Goal: Task Accomplishment & Management: Manage account settings

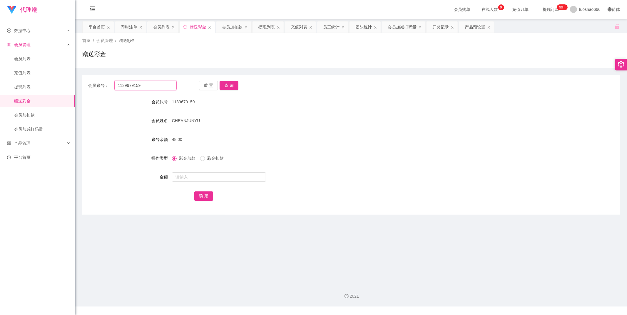
click at [162, 81] on input "1139679159" at bounding box center [145, 85] width 63 height 9
drag, startPoint x: 0, startPoint y: 0, endPoint x: 99, endPoint y: 81, distance: 128.0
click at [99, 81] on div "会员账号： 1139679159" at bounding box center [132, 85] width 88 height 9
paste input "Kannet"
click at [228, 86] on button "查 询" at bounding box center [228, 85] width 19 height 9
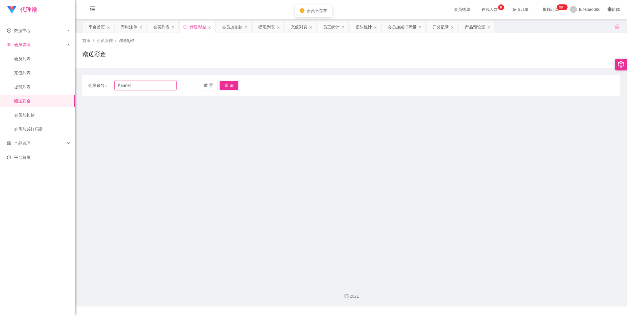
click at [149, 85] on input "Kannet" at bounding box center [145, 85] width 63 height 9
type input "Kannet168"
click at [228, 78] on div "会员账号： Kannet168 重 置 查 询 会员账号 1139679159 会员姓名 CHEANJUNYU 账号余额 48.00 操作类型 彩金加款 彩金…" at bounding box center [350, 85] width 537 height 21
click at [227, 82] on button "查 询" at bounding box center [228, 85] width 19 height 9
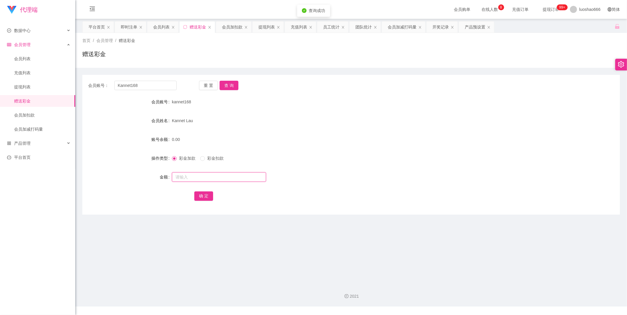
click at [216, 177] on input "text" at bounding box center [219, 176] width 94 height 9
type input "300"
click at [206, 194] on button "确 定" at bounding box center [203, 196] width 19 height 9
click at [233, 88] on button "查 询" at bounding box center [228, 85] width 19 height 9
click at [222, 178] on input "text" at bounding box center [219, 176] width 94 height 9
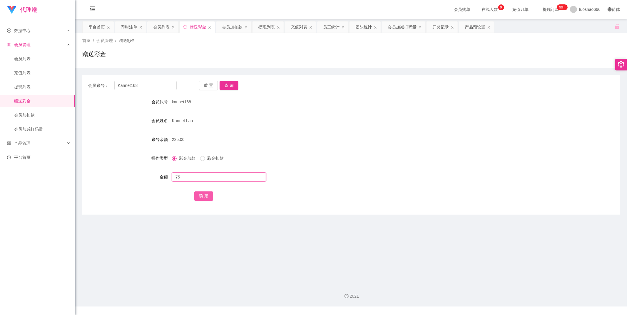
type input "75"
click at [208, 197] on button "确 定" at bounding box center [203, 196] width 19 height 9
click at [226, 176] on input "text" at bounding box center [219, 176] width 94 height 9
click at [211, 160] on span "彩金扣款" at bounding box center [215, 158] width 21 height 5
click at [190, 179] on input "text" at bounding box center [219, 176] width 94 height 9
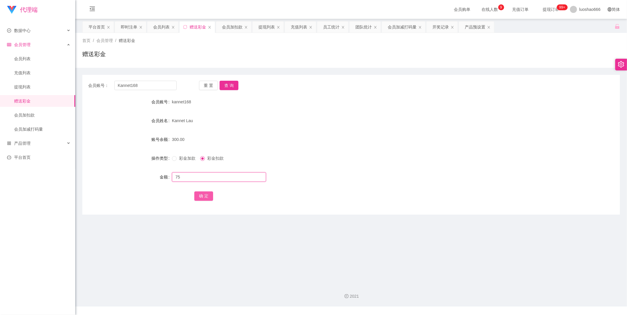
type input "75"
click at [207, 192] on button "确 定" at bounding box center [203, 196] width 19 height 9
drag, startPoint x: 303, startPoint y: 253, endPoint x: 275, endPoint y: 227, distance: 38.5
click at [300, 250] on main "关闭左侧 关闭右侧 关闭其它 刷新页面 平台首页 即时注单 会员列表 赠送彩金 会员加扣款 提现列表 充值列表 员工统计 团队统计 会员加减打码量 开奖记录 …" at bounding box center [350, 149] width 551 height 261
click at [225, 83] on button "查 询" at bounding box center [228, 85] width 19 height 9
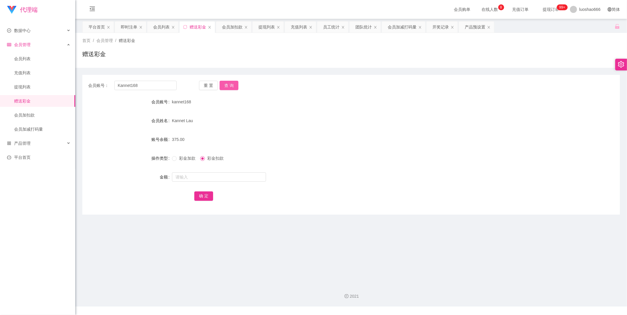
click at [226, 85] on button "查 询" at bounding box center [228, 85] width 19 height 9
drag, startPoint x: 353, startPoint y: 27, endPoint x: 352, endPoint y: 32, distance: 5.2
click at [354, 27] on div "团队统计" at bounding box center [364, 26] width 31 height 11
click at [235, 83] on button "查 询" at bounding box center [228, 85] width 19 height 9
drag, startPoint x: 331, startPoint y: 46, endPoint x: 308, endPoint y: 36, distance: 24.3
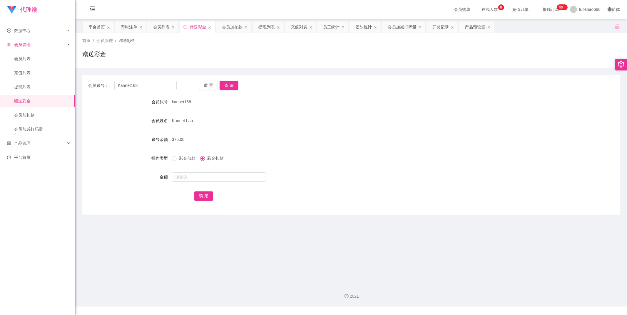
click at [331, 46] on div "首页 / 会员管理 / 赠送彩金 / 赠送彩金" at bounding box center [350, 51] width 537 height 26
click at [227, 89] on button "查 询" at bounding box center [228, 85] width 19 height 9
click at [227, 85] on button "查 询" at bounding box center [228, 85] width 19 height 9
click at [231, 90] on button "查 询" at bounding box center [228, 85] width 19 height 9
click at [230, 86] on button "查 询" at bounding box center [228, 85] width 19 height 9
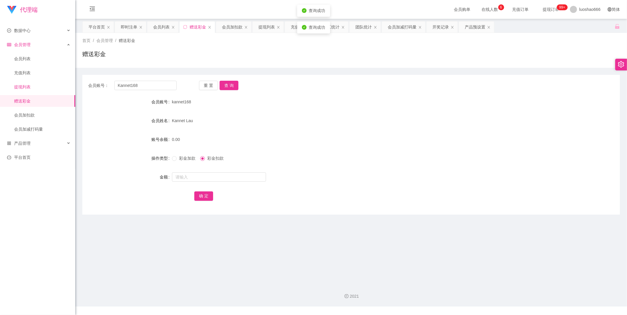
click at [33, 88] on link "提现列表" at bounding box center [42, 87] width 56 height 12
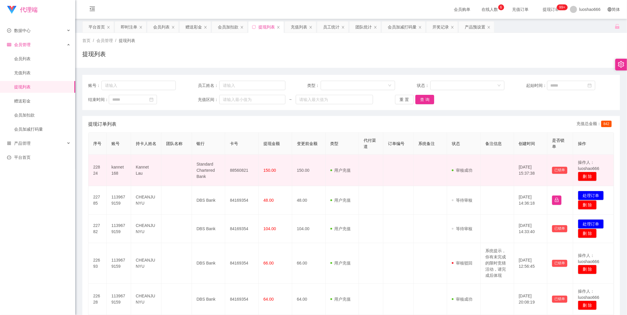
click at [312, 174] on td "150.00" at bounding box center [308, 170] width 33 height 31
click at [148, 172] on td "Kannet Lau" at bounding box center [146, 170] width 30 height 31
click at [118, 170] on td "kannet168" at bounding box center [119, 170] width 24 height 31
click at [116, 170] on td "kannet168" at bounding box center [119, 170] width 24 height 31
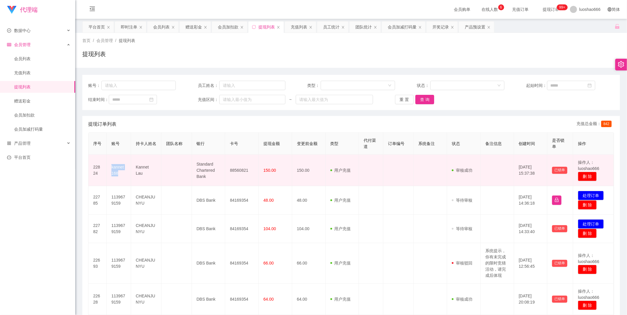
click at [116, 170] on td "kannet168" at bounding box center [119, 170] width 24 height 31
copy td "kannet168"
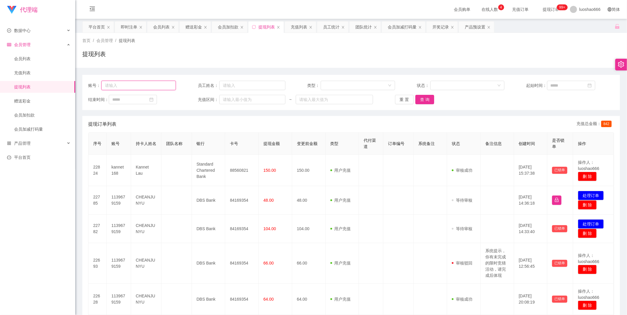
click at [138, 88] on input "text" at bounding box center [138, 85] width 74 height 9
paste input "kannet168"
type input "kannet168"
click at [424, 99] on button "查 询" at bounding box center [424, 99] width 19 height 9
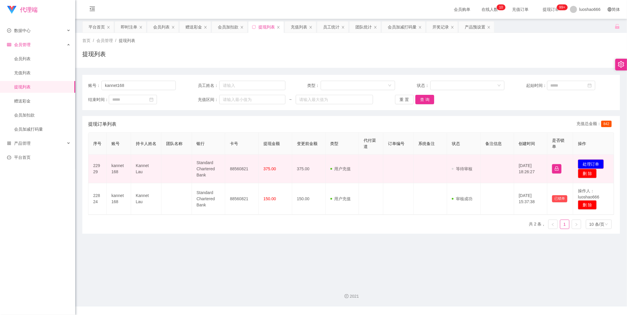
click at [581, 163] on button "处理订单" at bounding box center [591, 164] width 26 height 9
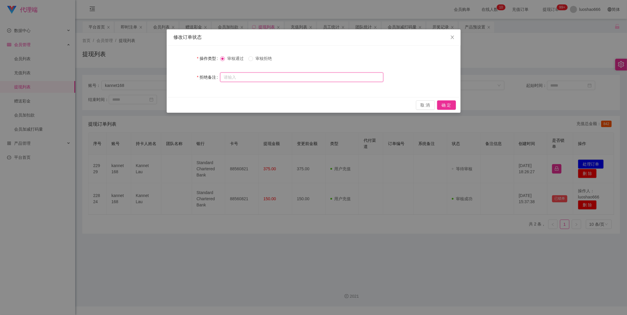
click at [266, 81] on input "text" at bounding box center [301, 77] width 163 height 9
click at [269, 74] on input "text" at bounding box center [301, 77] width 163 height 9
type input "是"
type input "=390"
click at [446, 105] on button "确 定" at bounding box center [446, 104] width 19 height 9
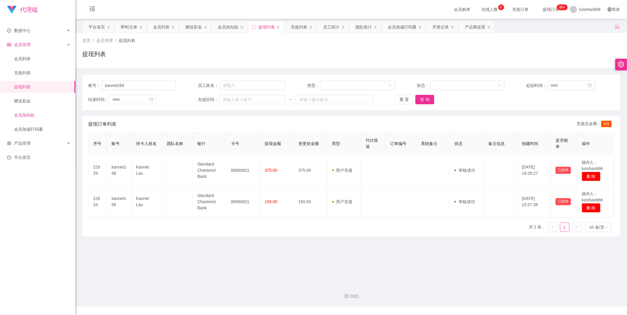
click at [31, 113] on link "会员加扣款" at bounding box center [42, 115] width 56 height 12
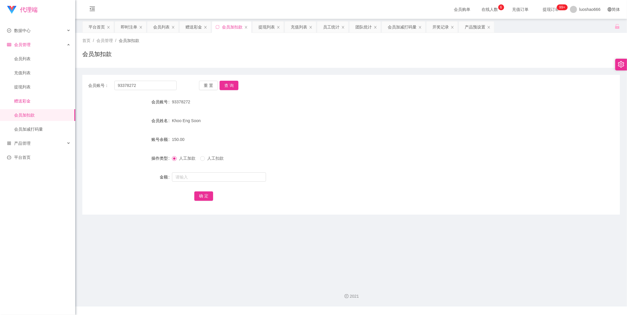
click at [37, 99] on link "赠送彩金" at bounding box center [42, 101] width 56 height 12
click at [157, 89] on input "Kannet168" at bounding box center [145, 85] width 63 height 9
click at [189, 176] on input "text" at bounding box center [219, 176] width 94 height 9
type input "15"
click at [202, 198] on button "确 定" at bounding box center [203, 196] width 19 height 9
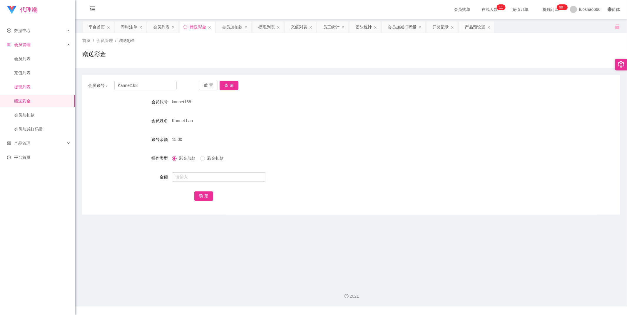
click at [49, 89] on link "提现列表" at bounding box center [42, 87] width 56 height 12
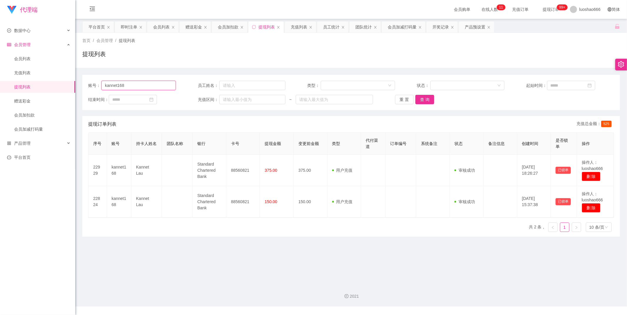
drag, startPoint x: 138, startPoint y: 85, endPoint x: 71, endPoint y: 83, distance: 67.6
click at [71, 83] on section "代理端 数据中心 会员管理 会员列表 充值列表 提现列表 赠送彩金 会员加扣款 会员加减打码量 产品管理 平台首页 保存配置 重置配置 整体风格设置 主题色 …" at bounding box center [313, 153] width 627 height 307
drag, startPoint x: 141, startPoint y: 86, endPoint x: 6, endPoint y: 83, distance: 135.5
click at [6, 83] on section "代理端 数据中心 会员管理 会员列表 充值列表 提现列表 赠送彩金 会员加扣款 会员加减打码量 产品管理 平台首页 保存配置 重置配置 整体风格设置 主题色 …" at bounding box center [313, 153] width 627 height 307
paste input "1139679159"
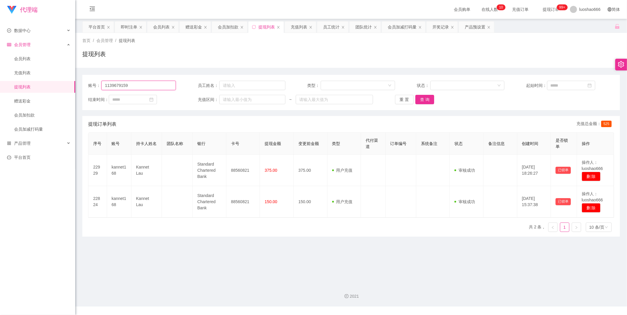
type input "1139679159"
click at [425, 102] on button "查 询" at bounding box center [424, 99] width 19 height 9
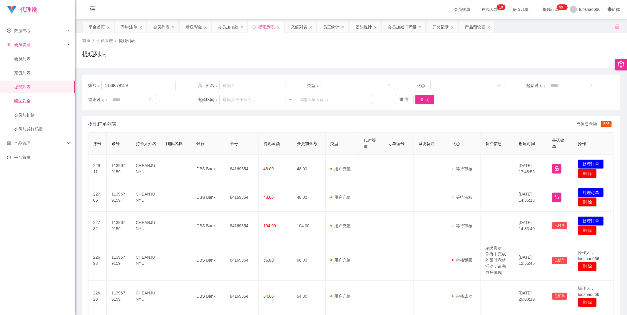
click at [34, 102] on link "赠送彩金" at bounding box center [42, 101] width 56 height 12
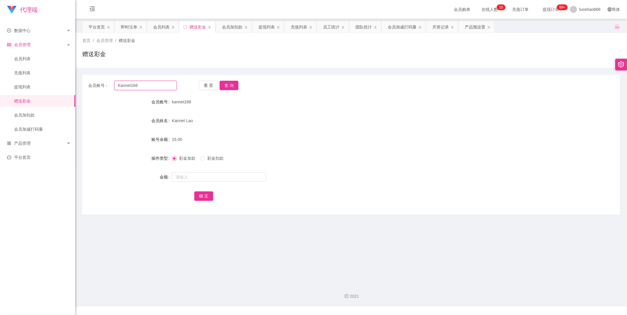
drag, startPoint x: 137, startPoint y: 90, endPoint x: 142, endPoint y: 91, distance: 5.5
click at [137, 90] on input "Kannet168" at bounding box center [145, 85] width 63 height 9
drag, startPoint x: 157, startPoint y: 88, endPoint x: 68, endPoint y: 85, distance: 89.1
click at [68, 85] on section "代理端 数据中心 会员管理 会员列表 充值列表 提现列表 赠送彩金 会员加扣款 会员加减打码量 产品管理 平台首页 保存配置 重置配置 整体风格设置 主题色 …" at bounding box center [313, 153] width 627 height 307
paste input "1139679159"
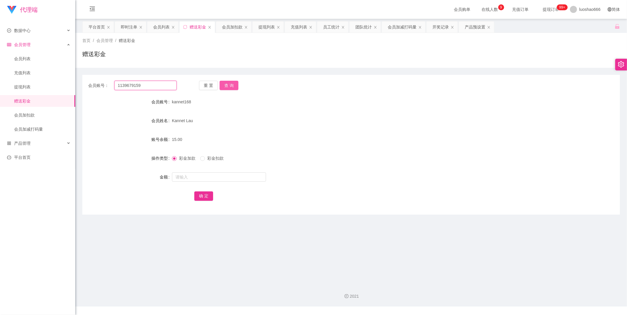
type input "1139679159"
click at [228, 87] on button "查 询" at bounding box center [228, 85] width 19 height 9
click at [207, 173] on input "text" at bounding box center [219, 176] width 94 height 9
type input "80"
click at [195, 195] on button "确 定" at bounding box center [203, 196] width 19 height 9
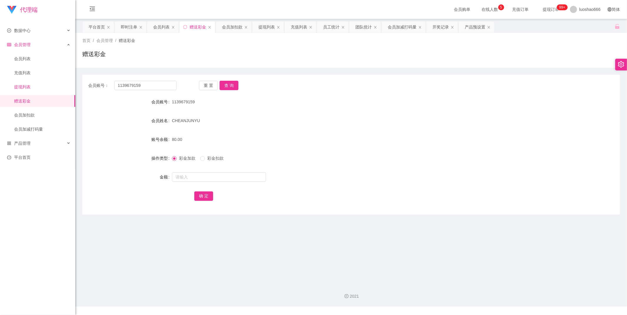
click at [31, 84] on link "提现列表" at bounding box center [42, 87] width 56 height 12
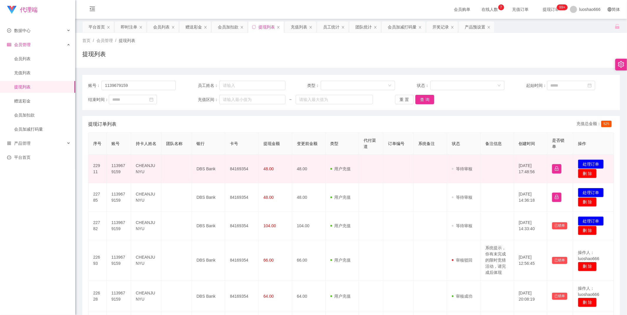
click at [136, 168] on td "CHEANJUNYU" at bounding box center [146, 169] width 30 height 28
click at [138, 167] on td "CHEANJUNYU" at bounding box center [146, 169] width 30 height 28
copy td "CHEANJUNYU"
click at [152, 176] on td "CHEANJUNYU" at bounding box center [146, 169] width 30 height 28
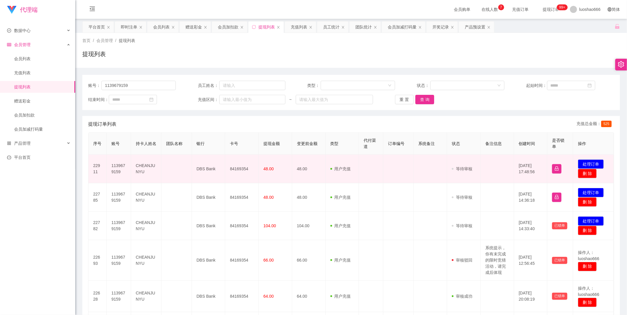
click at [239, 169] on td "84169354" at bounding box center [241, 169] width 33 height 28
copy td "84169354"
drag, startPoint x: 268, startPoint y: 169, endPoint x: 289, endPoint y: 163, distance: 21.6
click at [289, 163] on td "48.00" at bounding box center [275, 169] width 33 height 28
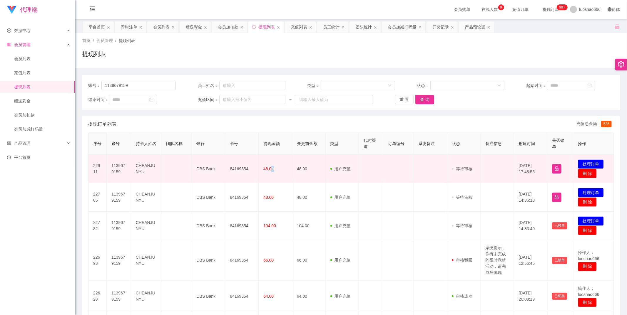
copy span "0"
click at [413, 165] on td at bounding box center [429, 169] width 33 height 28
drag, startPoint x: 254, startPoint y: 157, endPoint x: 269, endPoint y: 167, distance: 18.3
click at [269, 167] on tr "22911 1139679159 CHEANJUNYU DBS Bank 84169354 48.00 48.00 用户充值 人工扣款 审核驳回 审核成功 等…" at bounding box center [350, 169] width 525 height 28
copy tr "48.0"
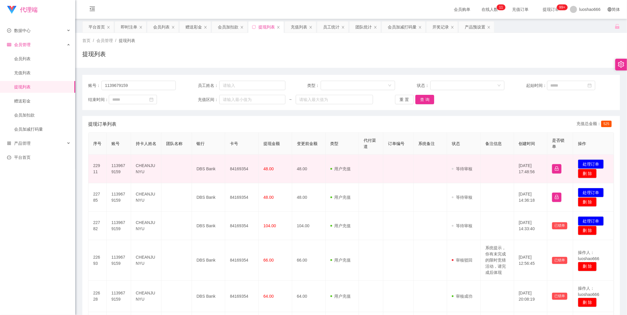
click at [292, 178] on tr "22911 1139679159 CHEANJUNYU DBS Bank 84169354 48.00 48.00 用户充值 人工扣款 审核驳回 审核成功 等…" at bounding box center [350, 169] width 525 height 28
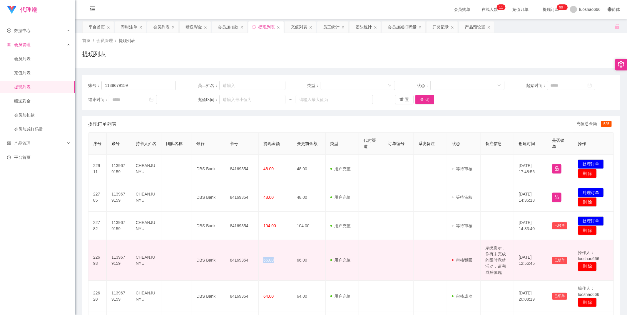
drag, startPoint x: 261, startPoint y: 261, endPoint x: 274, endPoint y: 260, distance: 12.4
click at [274, 260] on td "66.00" at bounding box center [275, 260] width 33 height 41
copy span "66.00"
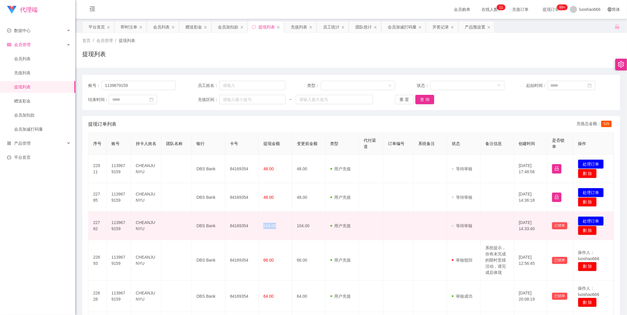
drag, startPoint x: 263, startPoint y: 231, endPoint x: 275, endPoint y: 230, distance: 12.7
click at [275, 230] on td "104.00" at bounding box center [275, 226] width 33 height 28
copy span "104.00"
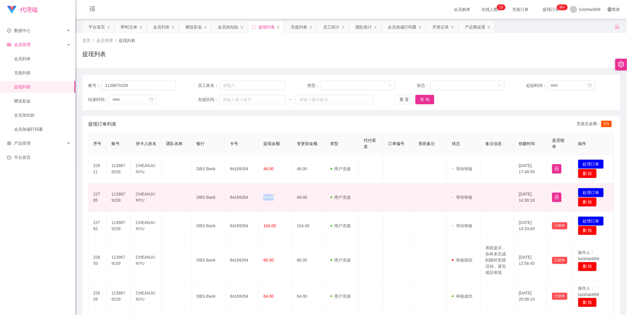
drag, startPoint x: 262, startPoint y: 203, endPoint x: 268, endPoint y: 200, distance: 6.4
click at [272, 202] on td "48.00" at bounding box center [275, 197] width 33 height 28
copy span "48.00"
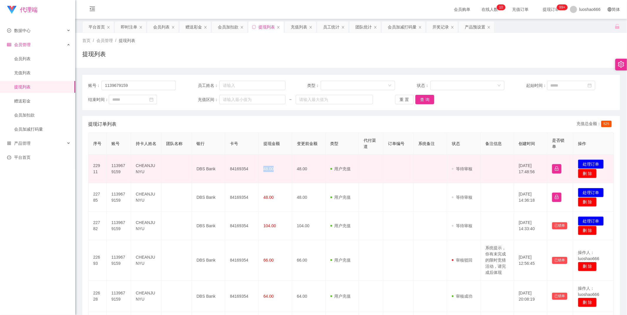
drag, startPoint x: 261, startPoint y: 175, endPoint x: 279, endPoint y: 174, distance: 17.6
click at [279, 174] on td "48.00" at bounding box center [275, 169] width 33 height 28
copy span "48.00"
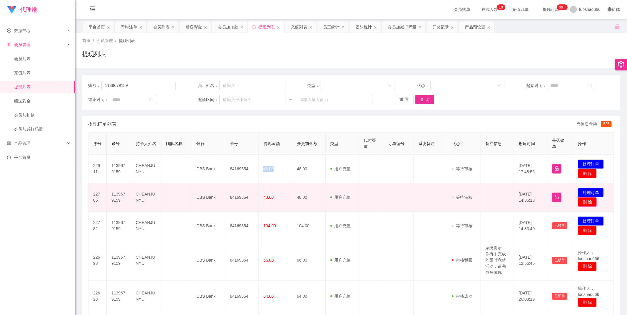
click at [586, 202] on button "删 除" at bounding box center [587, 201] width 19 height 9
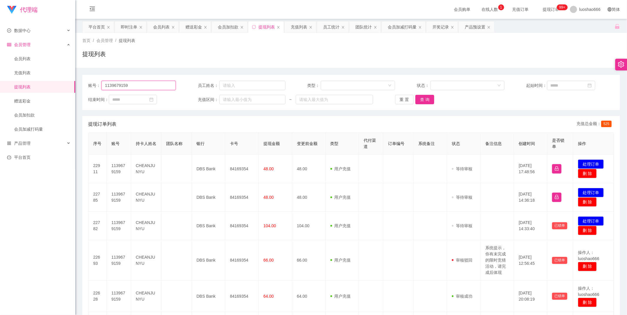
drag, startPoint x: 159, startPoint y: 84, endPoint x: 89, endPoint y: 85, distance: 70.2
click at [89, 85] on div "账号： 1139679159" at bounding box center [132, 85] width 88 height 9
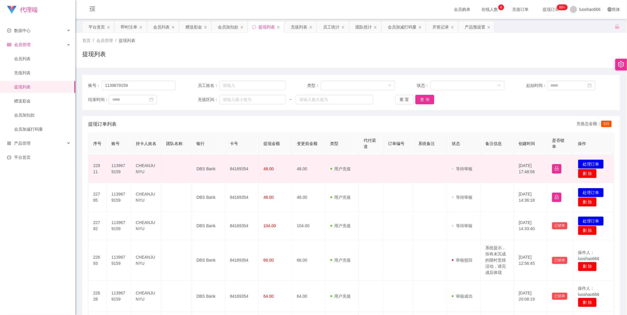
click at [240, 170] on td "84169354" at bounding box center [241, 169] width 33 height 28
copy td "84169354"
